Goal: Information Seeking & Learning: Learn about a topic

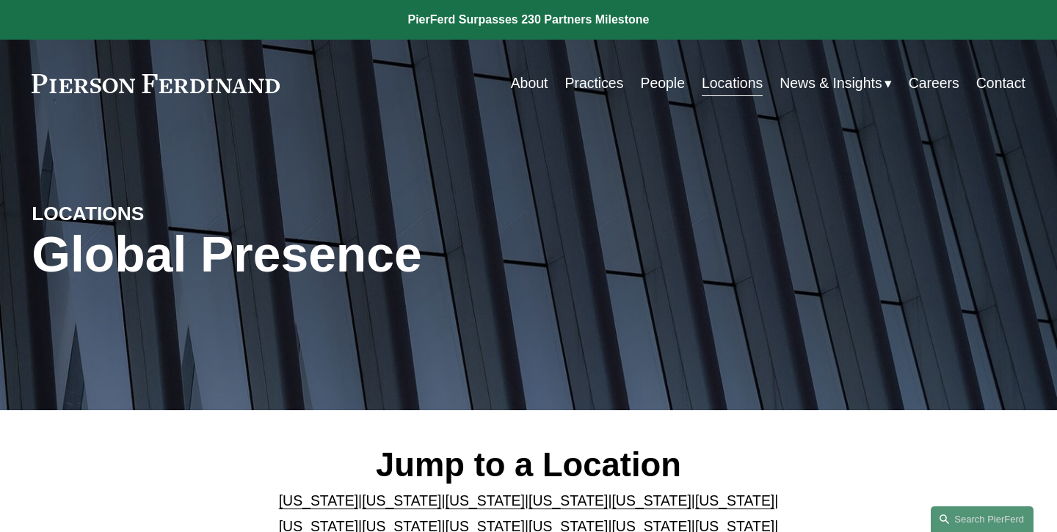
click at [649, 83] on link "People" at bounding box center [662, 83] width 45 height 29
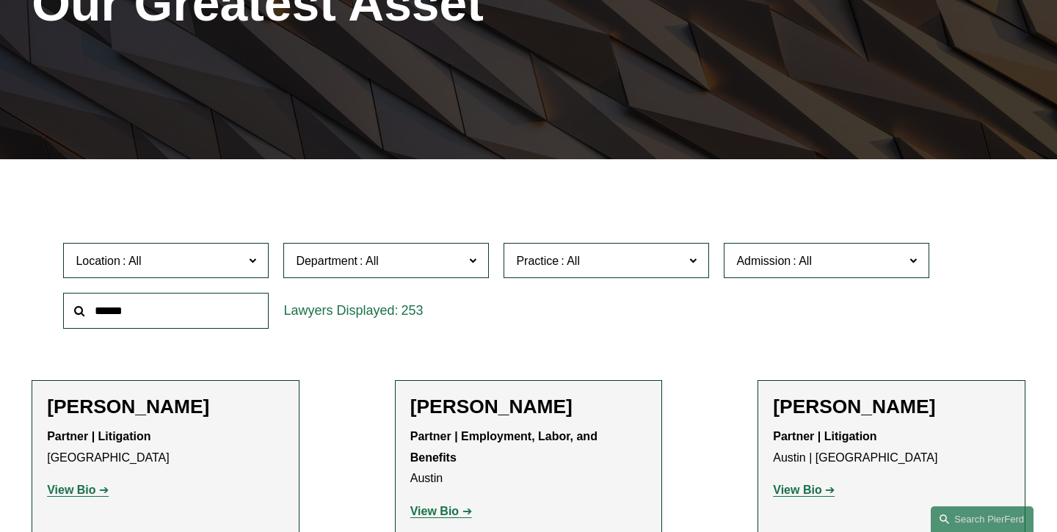
scroll to position [254, 0]
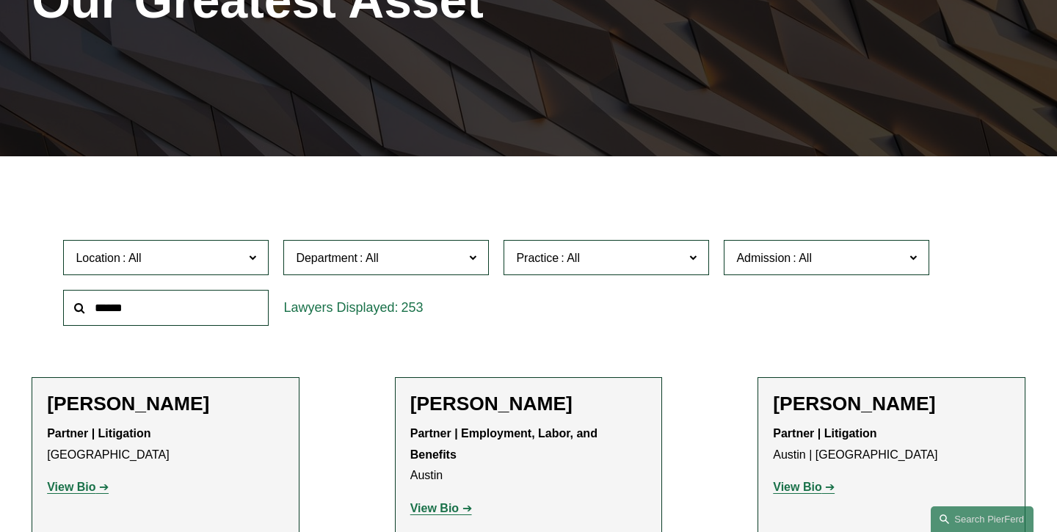
click at [203, 311] on input "text" at bounding box center [166, 308] width 206 height 36
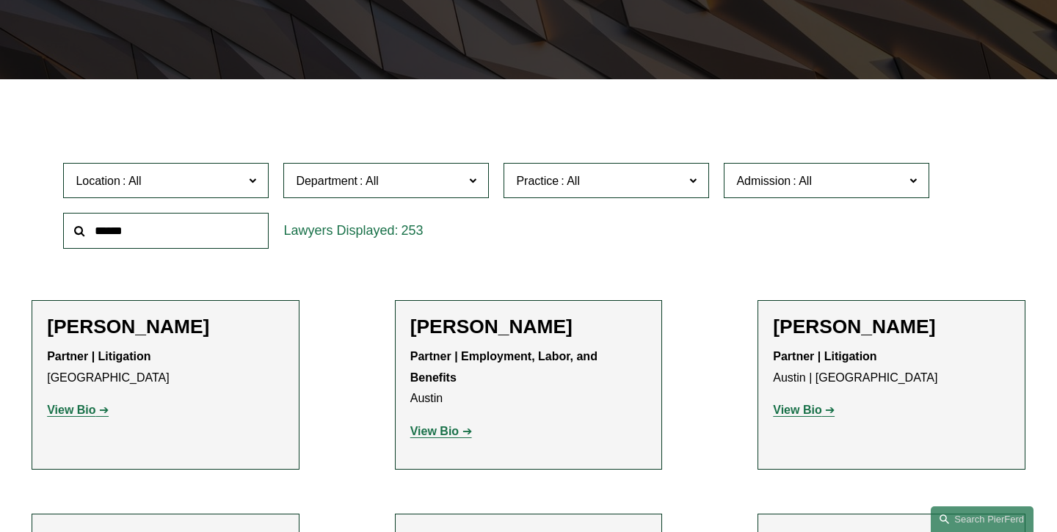
scroll to position [333, 0]
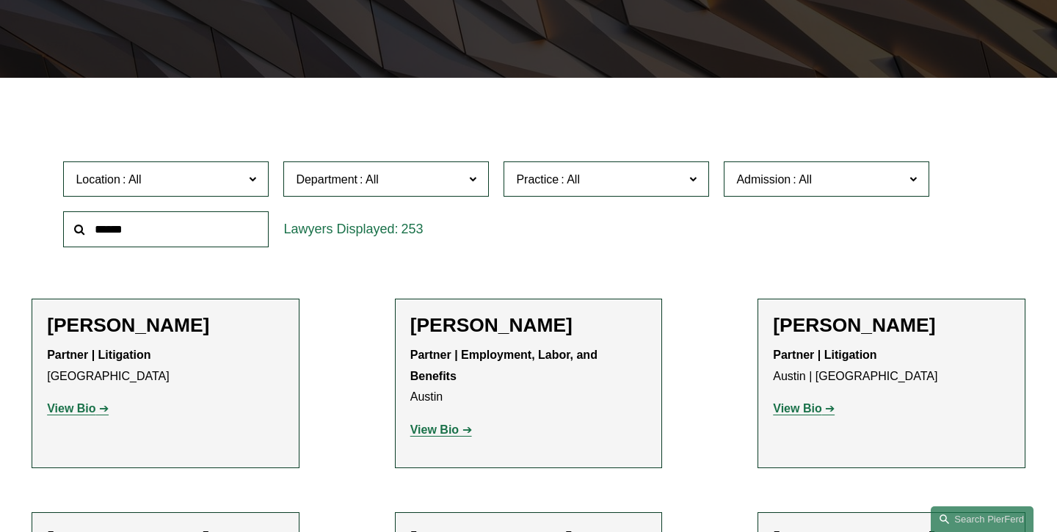
click at [73, 415] on strong "View Bio" at bounding box center [71, 408] width 48 height 12
click at [439, 424] on strong "View Bio" at bounding box center [434, 430] width 48 height 12
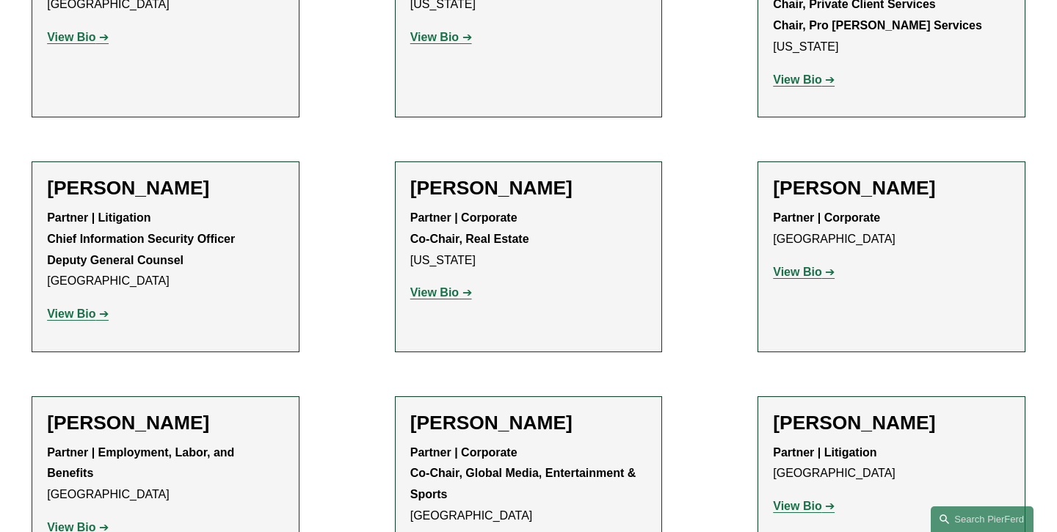
scroll to position [16212, 0]
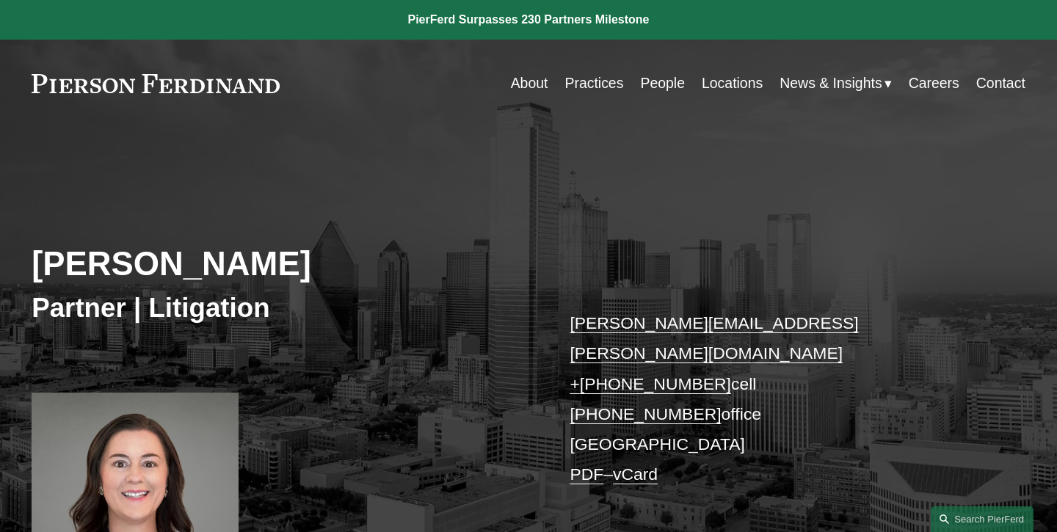
scroll to position [18, 0]
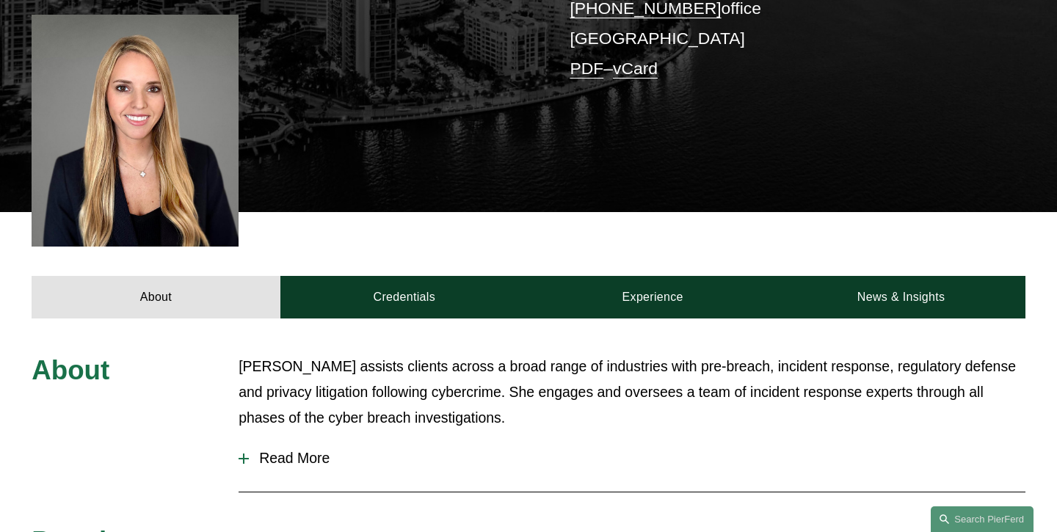
scroll to position [380, 0]
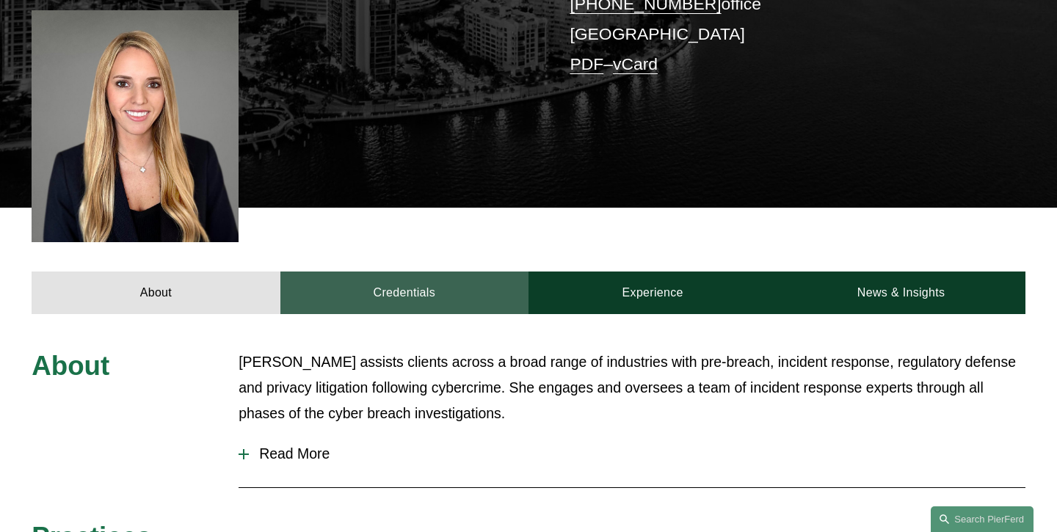
click at [390, 272] on link "Credentials" at bounding box center [404, 293] width 248 height 43
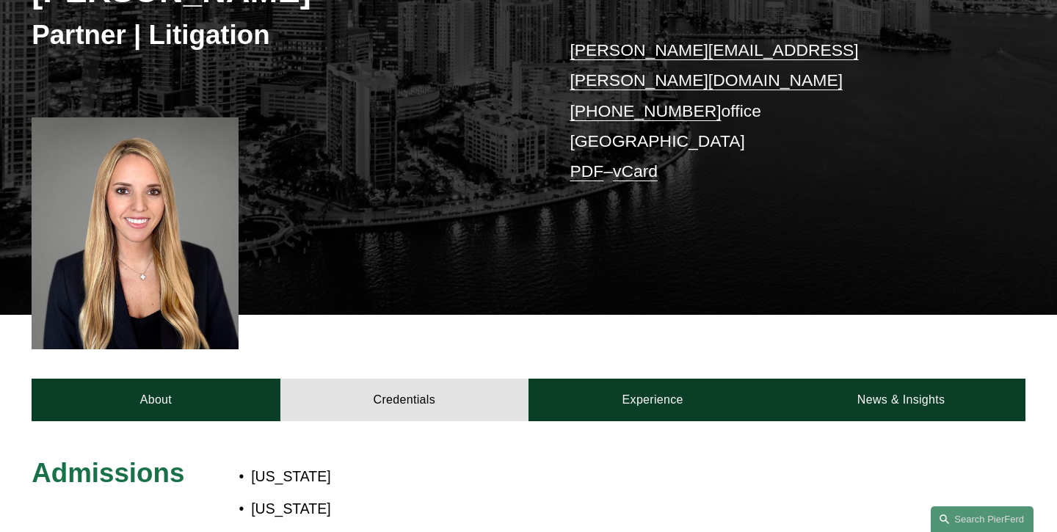
scroll to position [287, 0]
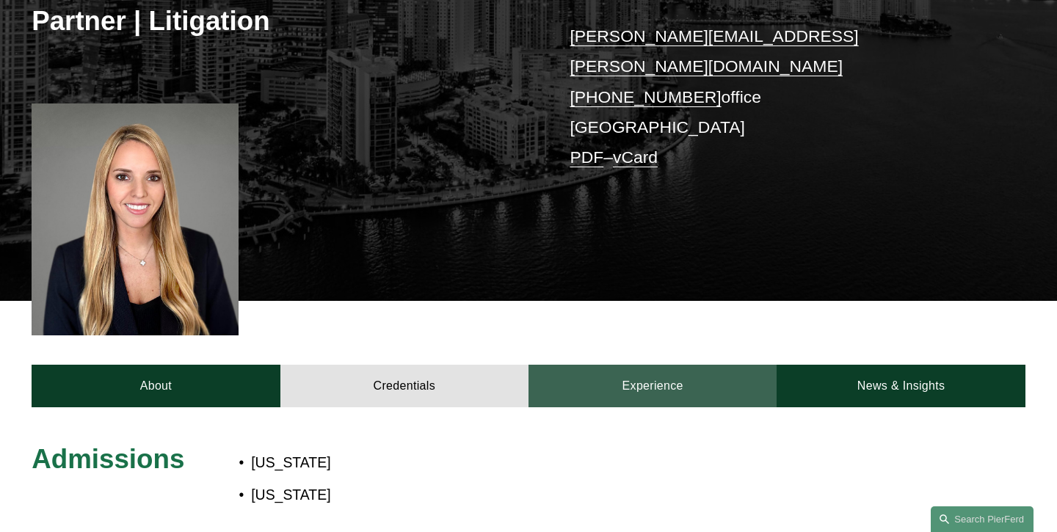
click at [658, 366] on link "Experience" at bounding box center [653, 386] width 248 height 43
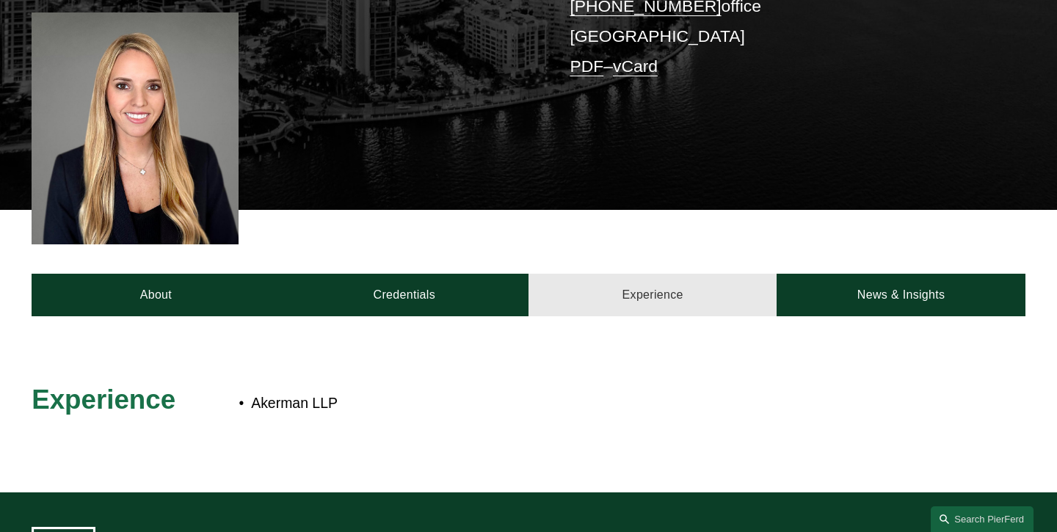
scroll to position [391, 0]
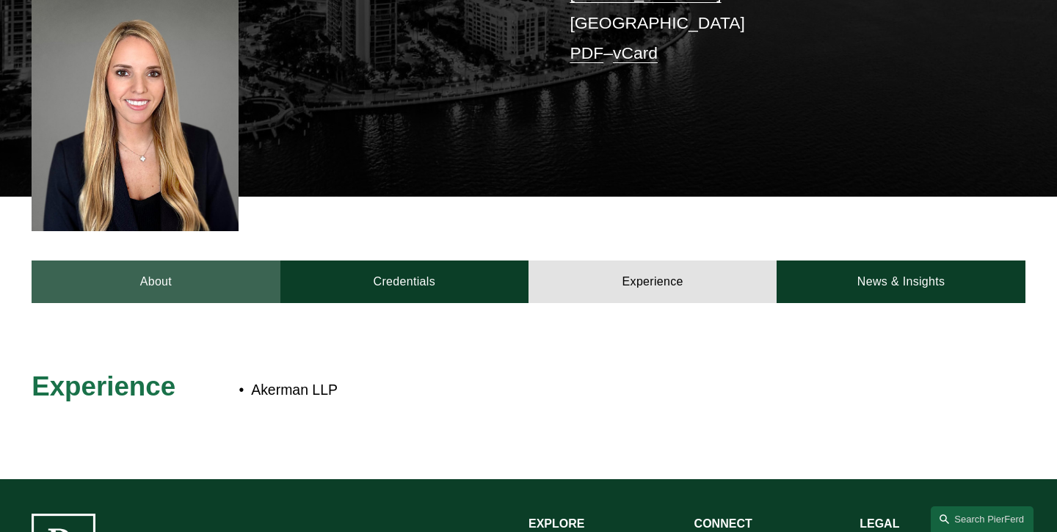
click at [126, 261] on link "About" at bounding box center [156, 282] width 248 height 43
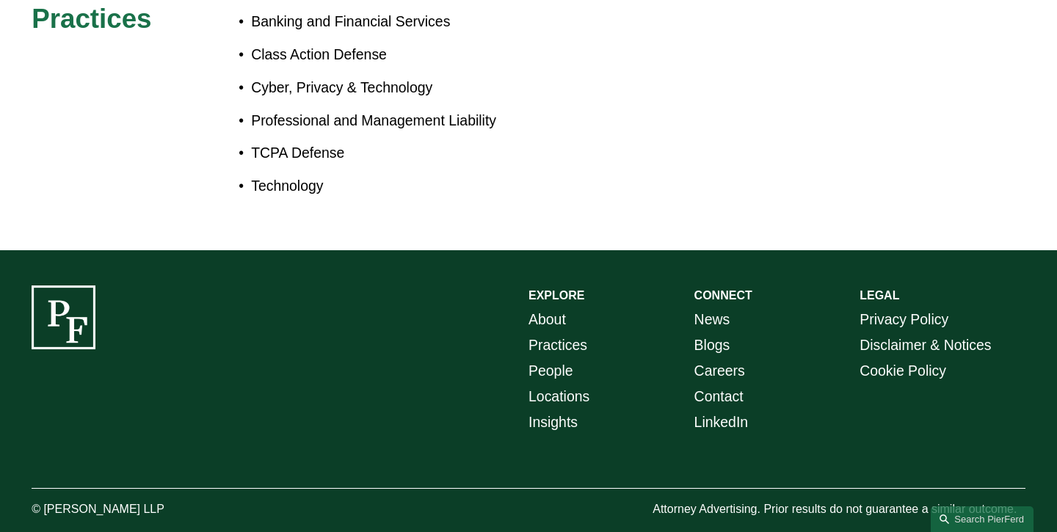
scroll to position [0, 0]
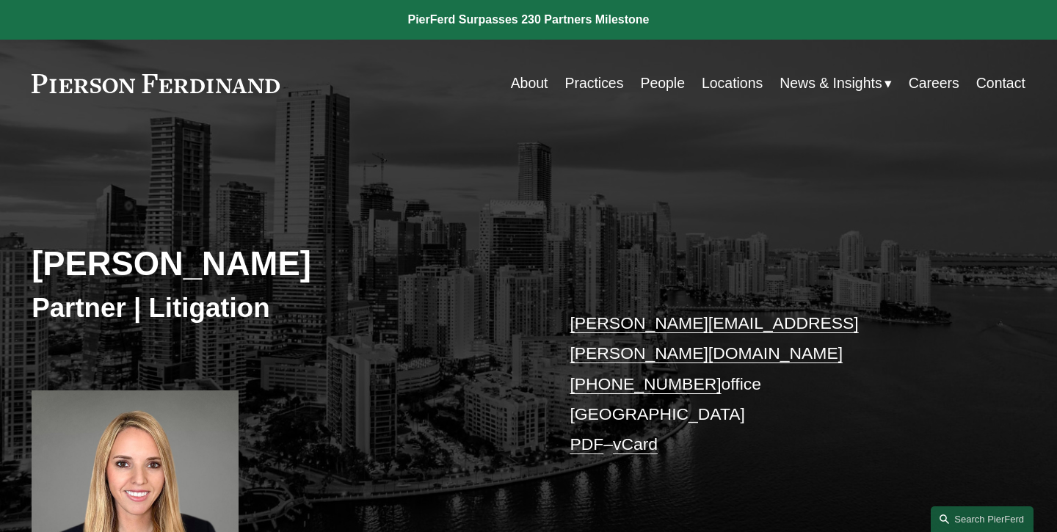
click at [521, 81] on link "About" at bounding box center [529, 83] width 37 height 29
